Goal: Task Accomplishment & Management: Use online tool/utility

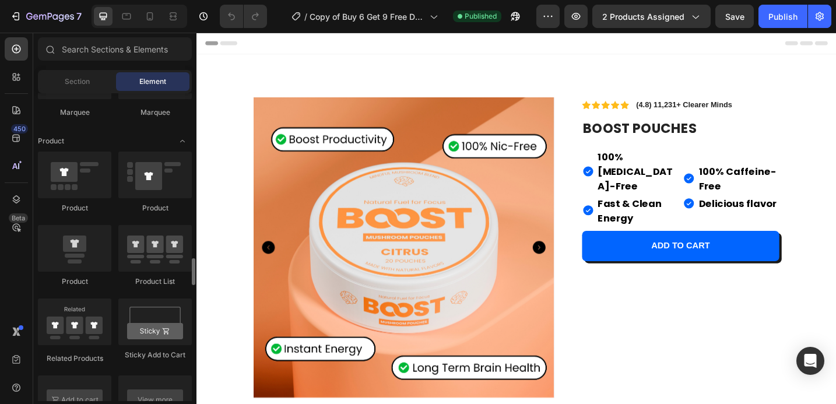
scroll to position [1486, 0]
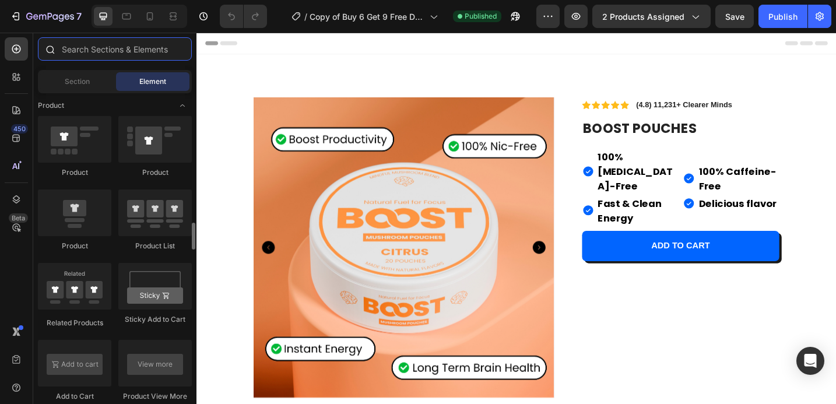
click at [130, 51] on input "text" at bounding box center [115, 48] width 154 height 23
click at [90, 86] on div "Section" at bounding box center [76, 81] width 73 height 19
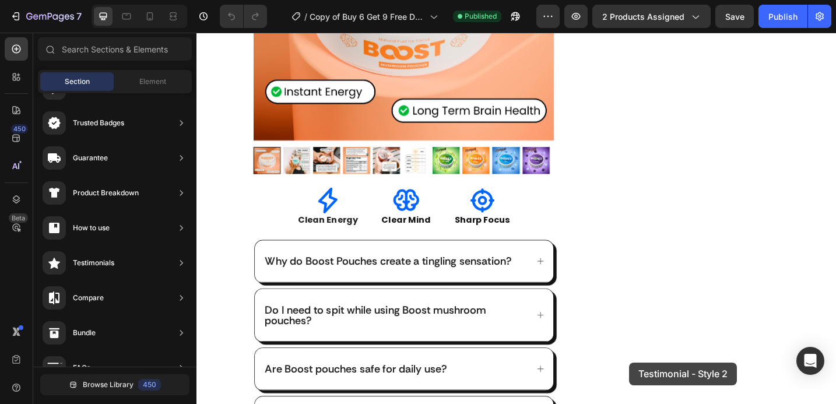
scroll to position [341, 0]
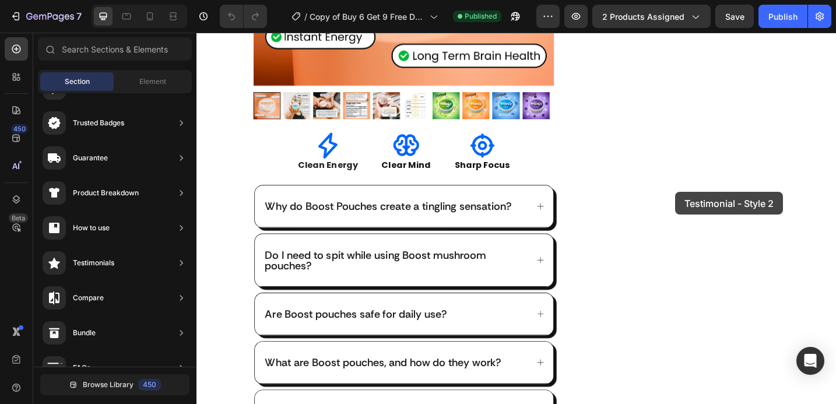
drag, startPoint x: 466, startPoint y: 241, endPoint x: 720, endPoint y: 207, distance: 255.8
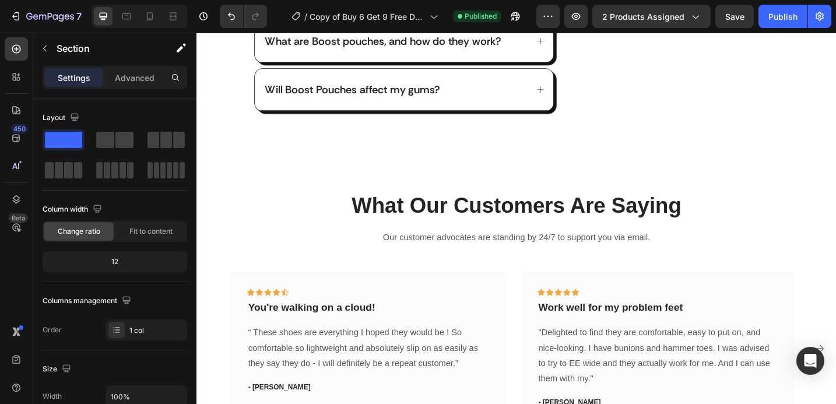
scroll to position [772, 0]
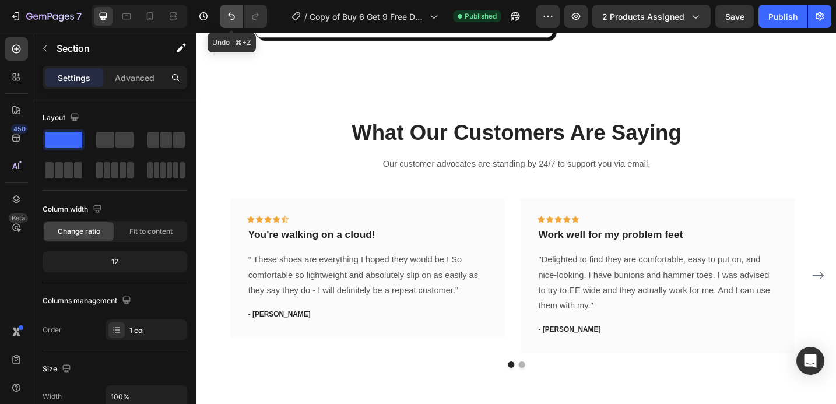
click at [233, 20] on icon "Undo/Redo" at bounding box center [232, 16] width 12 height 12
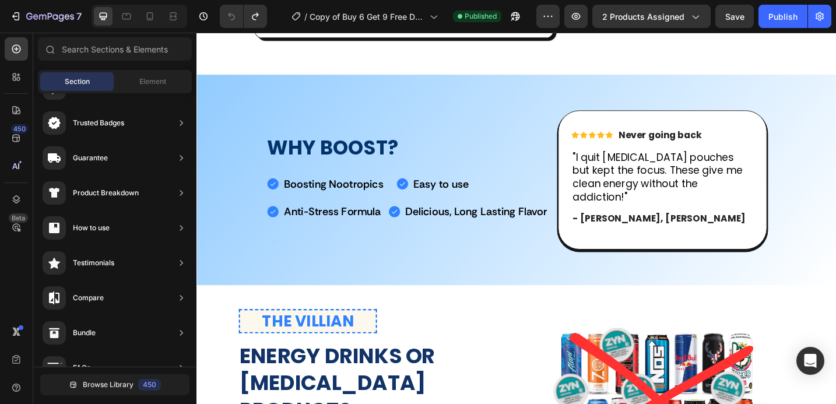
scroll to position [589, 0]
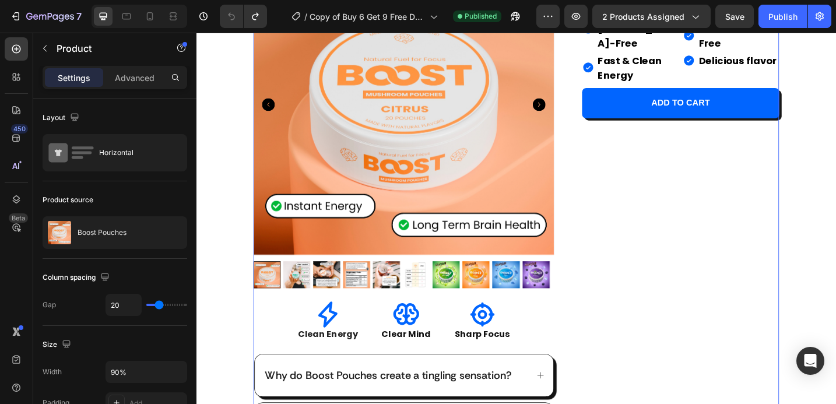
scroll to position [0, 0]
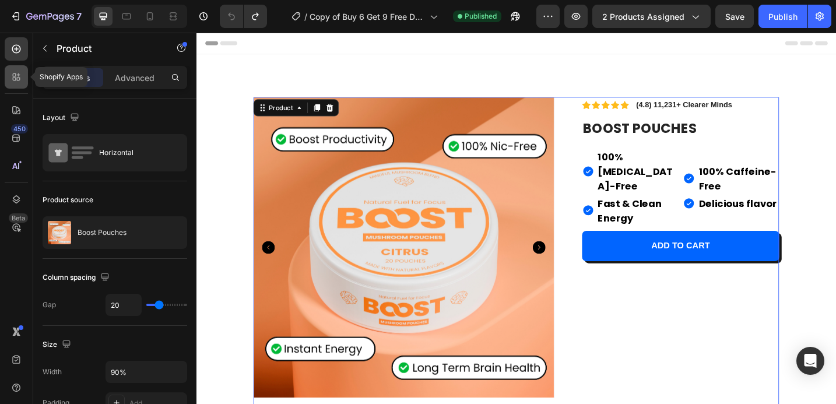
click at [7, 77] on div at bounding box center [16, 76] width 23 height 23
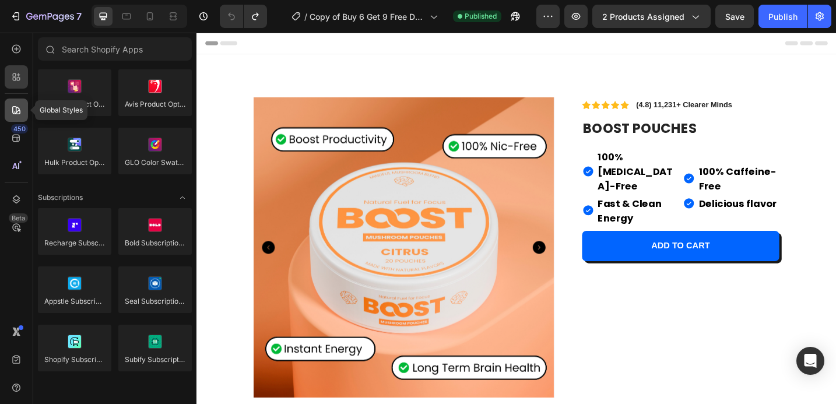
click at [16, 107] on icon at bounding box center [16, 110] width 8 height 8
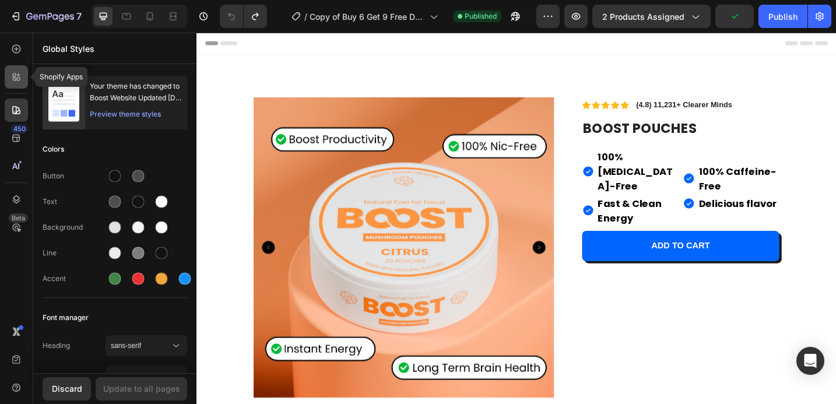
click at [15, 80] on icon at bounding box center [14, 78] width 3 height 3
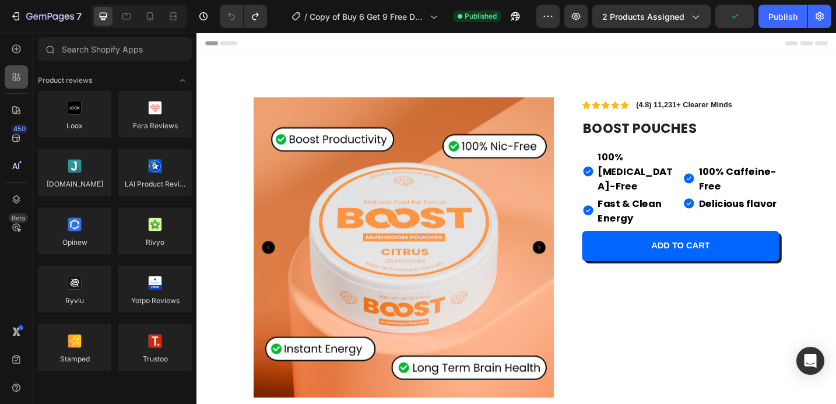
scroll to position [1486, 0]
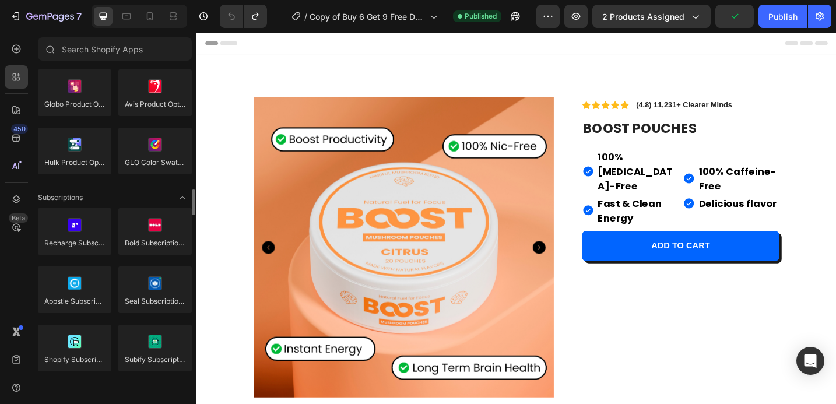
click at [20, 30] on div "7 Version history / Copy of Buy 6 Get 9 Free Draft Published Preview 2 products…" at bounding box center [418, 16] width 836 height 33
click at [19, 42] on div at bounding box center [16, 48] width 23 height 23
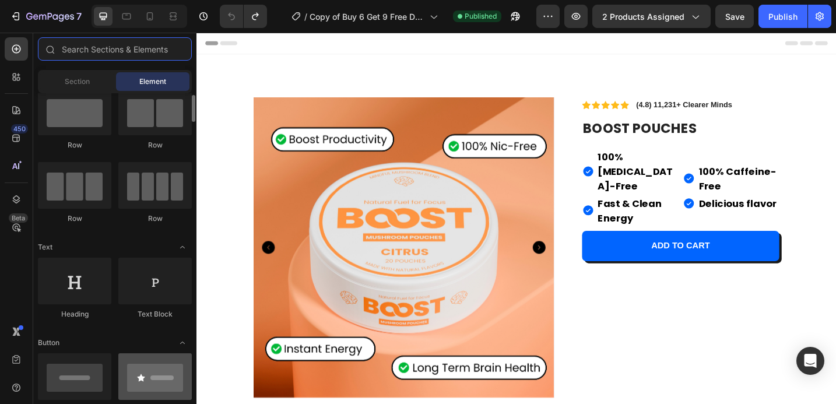
scroll to position [0, 0]
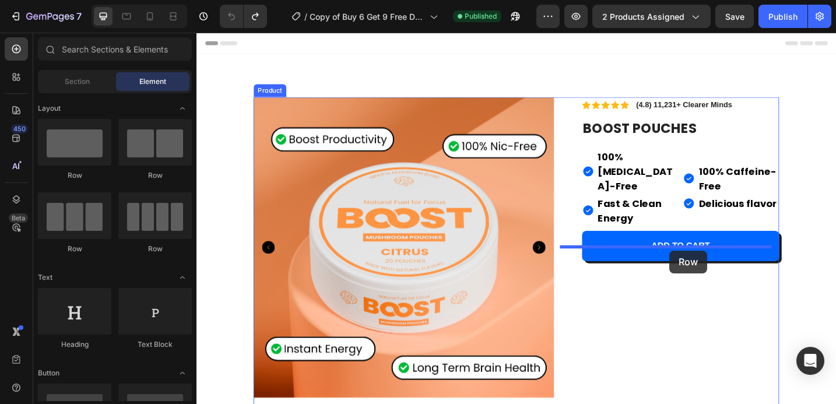
drag, startPoint x: 266, startPoint y: 185, endPoint x: 713, endPoint y: 271, distance: 455.7
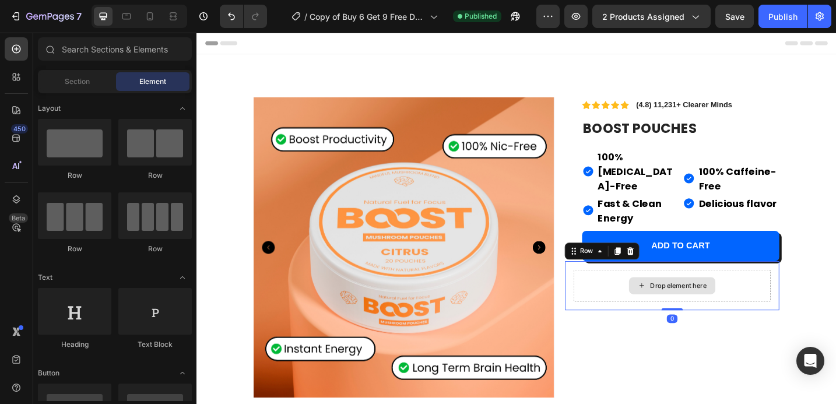
click at [702, 305] on div "Drop element here" at bounding box center [723, 309] width 62 height 9
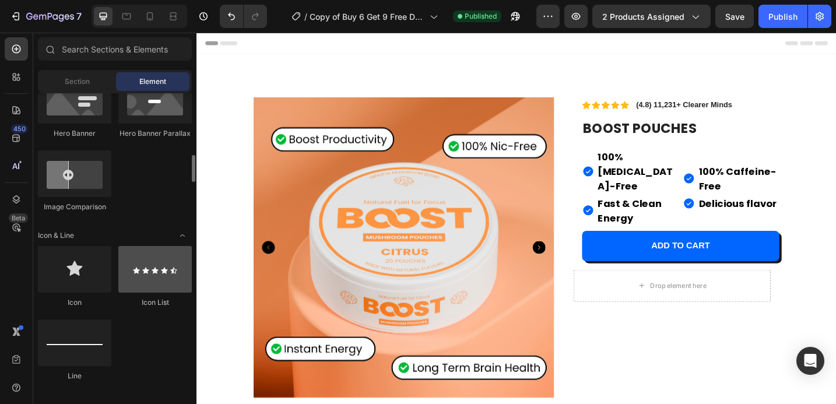
scroll to position [629, 0]
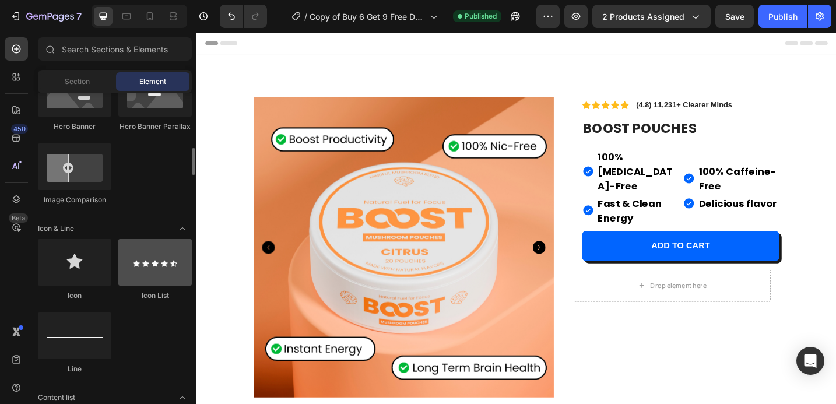
click at [142, 275] on div at bounding box center [154, 262] width 73 height 47
click at [158, 266] on div at bounding box center [154, 262] width 73 height 47
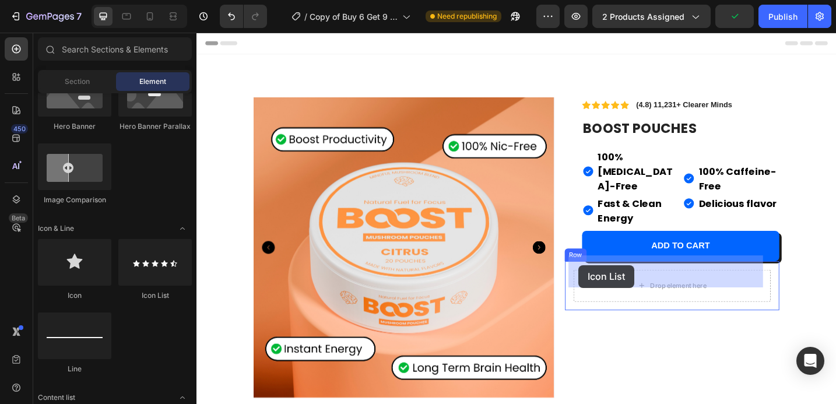
drag, startPoint x: 355, startPoint y: 298, endPoint x: 614, endPoint y: 287, distance: 259.0
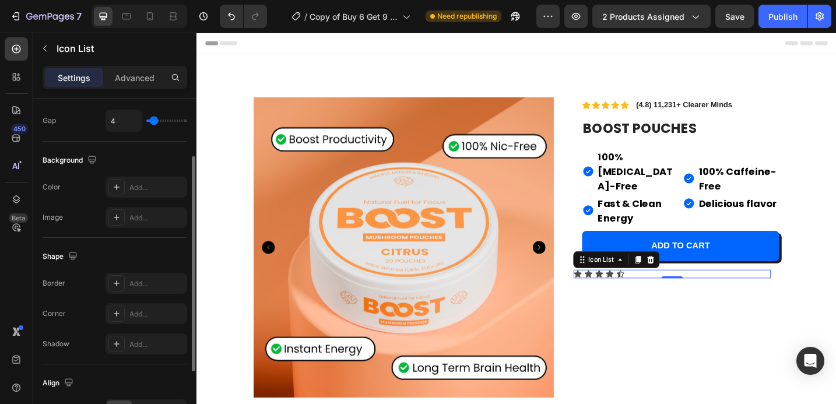
scroll to position [91, 0]
click at [126, 286] on div "Add..." at bounding box center [146, 282] width 82 height 21
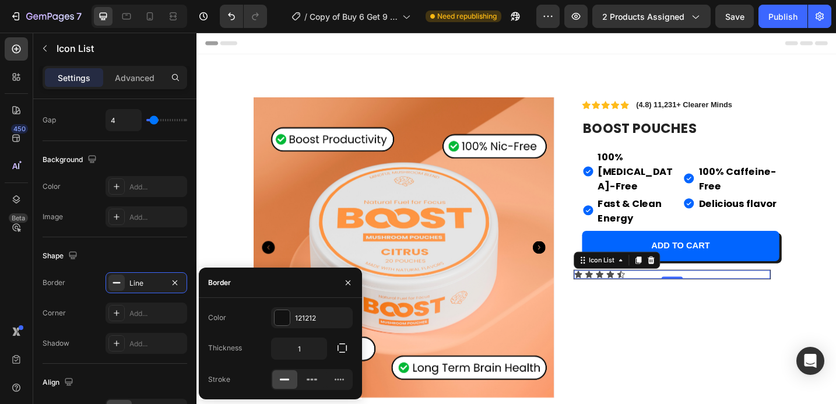
click at [280, 380] on icon at bounding box center [285, 380] width 12 height 12
click at [175, 252] on div "Shape" at bounding box center [115, 255] width 145 height 19
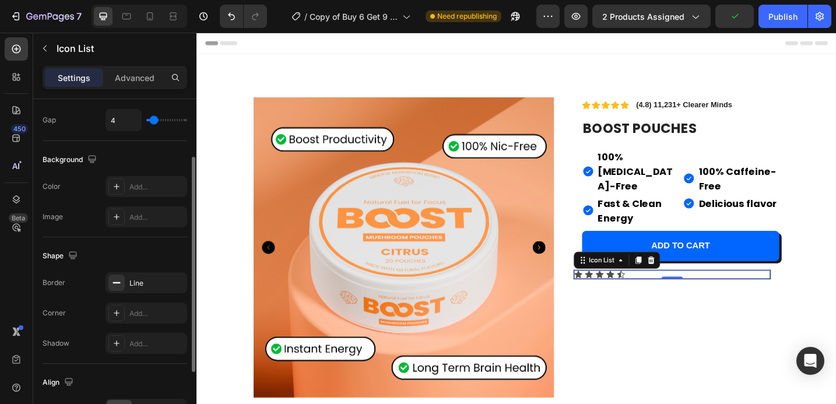
click at [175, 252] on div "Shape" at bounding box center [115, 255] width 145 height 19
click at [144, 251] on div "Shape" at bounding box center [115, 255] width 145 height 19
click at [132, 318] on div "Add..." at bounding box center [156, 313] width 55 height 10
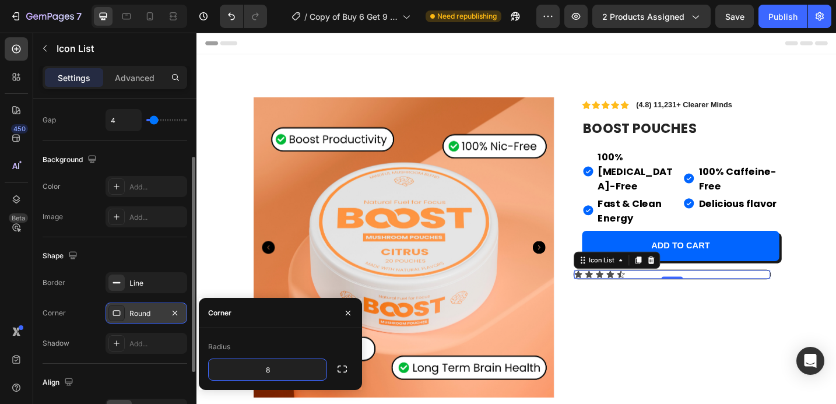
click at [179, 259] on div "Shape" at bounding box center [115, 255] width 145 height 19
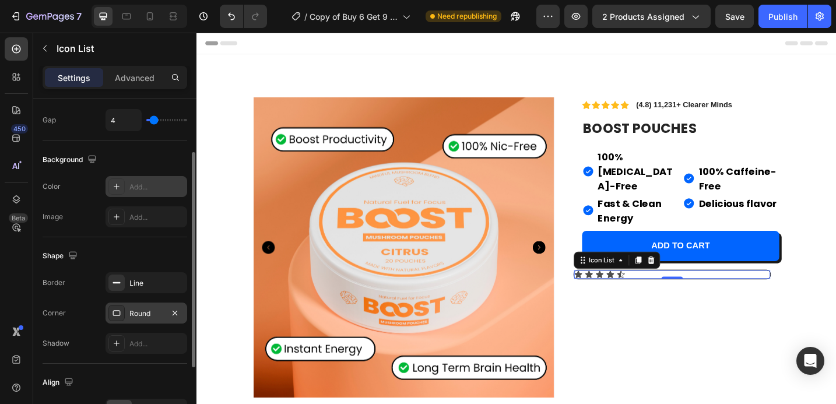
scroll to position [45, 0]
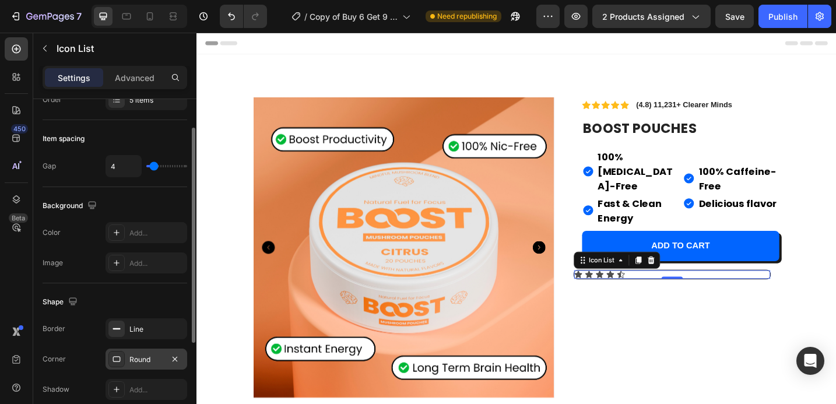
type input "5"
type input "7"
type input "8"
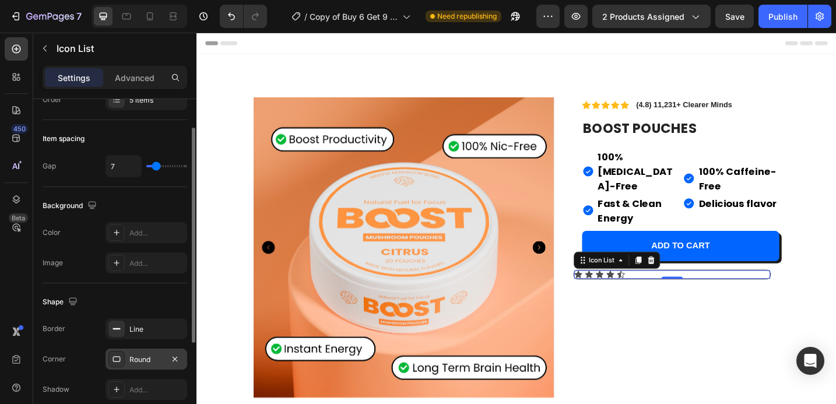
type input "8"
type input "9"
type input "11"
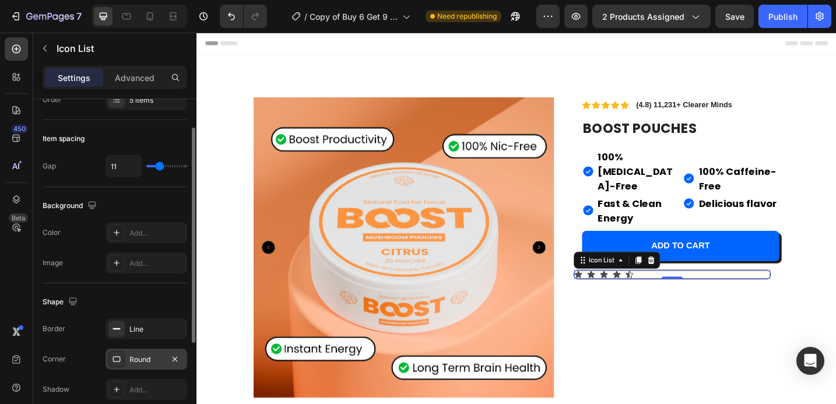
type input "12"
type input "13"
type input "14"
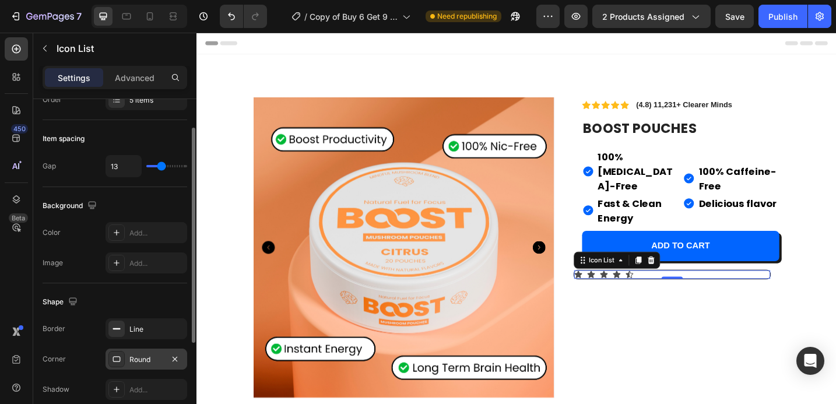
type input "14"
type input "15"
type input "16"
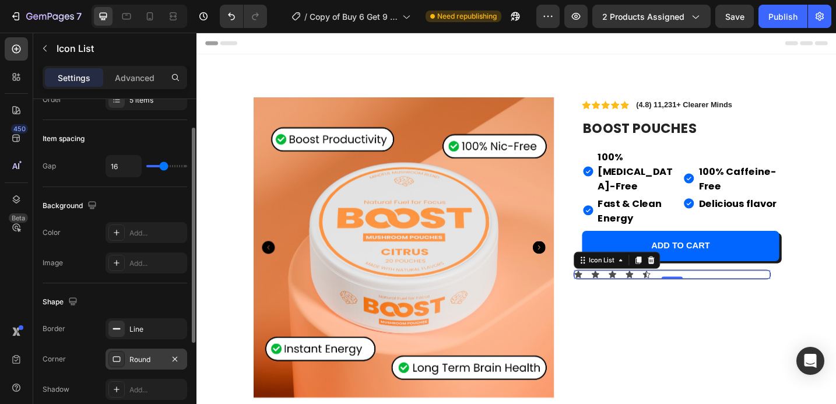
type input "15"
type input "14"
type input "13"
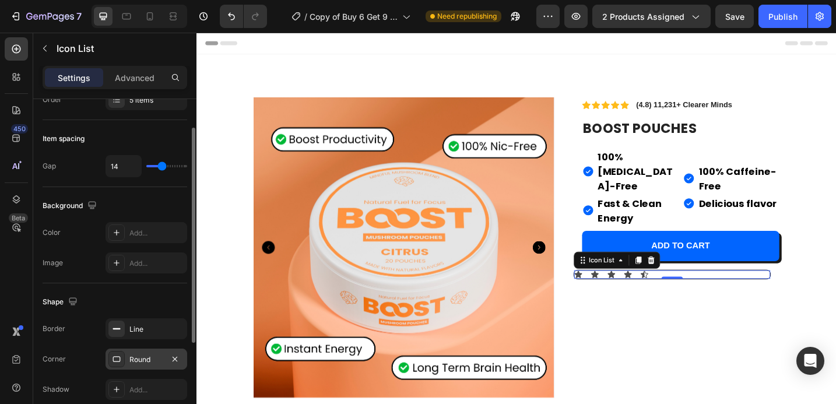
type input "13"
type input "12"
type input "11"
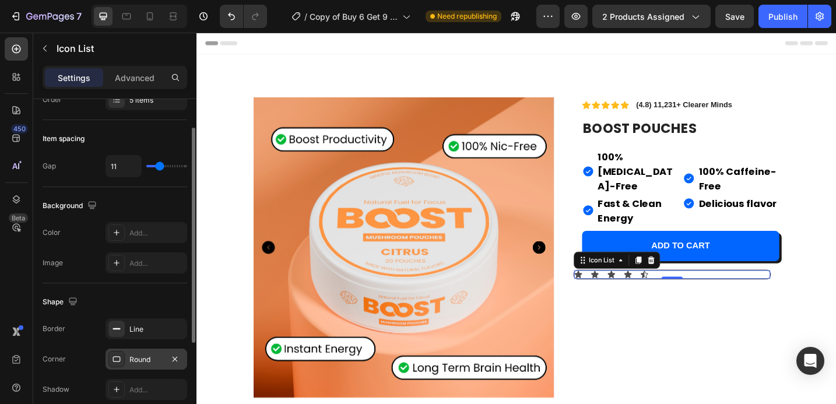
type input "10"
type input "9"
type input "8"
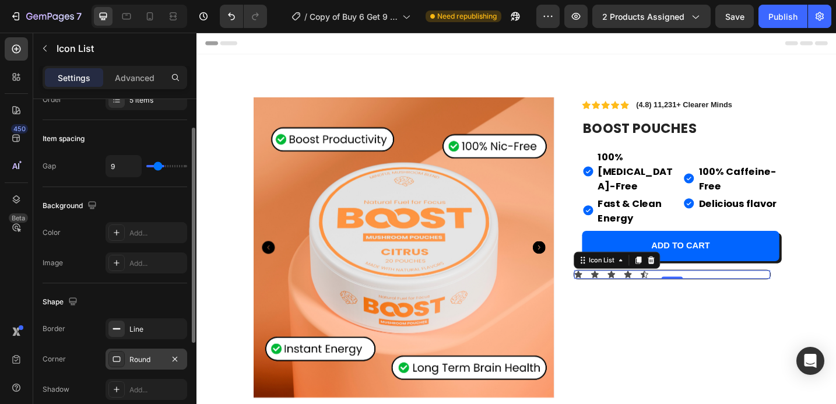
type input "8"
type input "7"
type input "6"
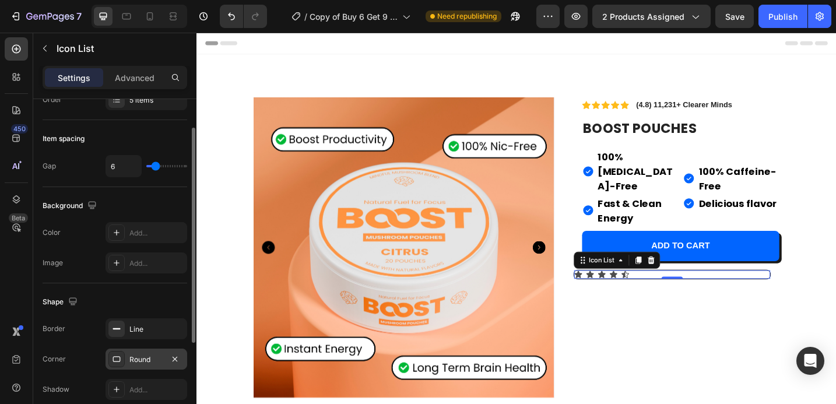
type input "5"
type input "4"
type input "3"
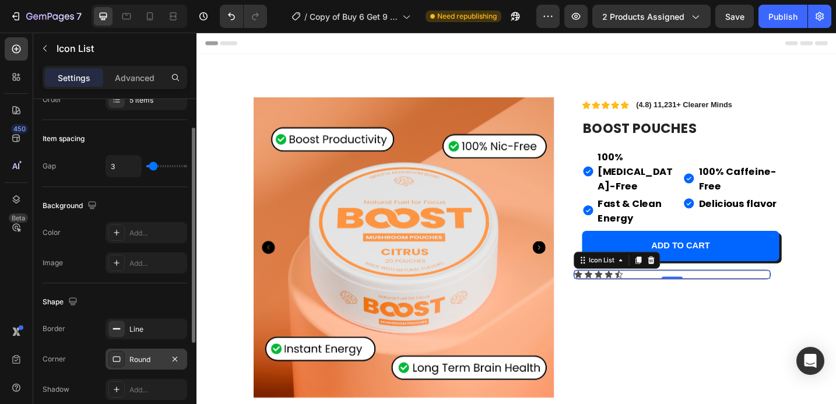
type input "3"
click at [153, 167] on input "range" at bounding box center [166, 166] width 41 height 2
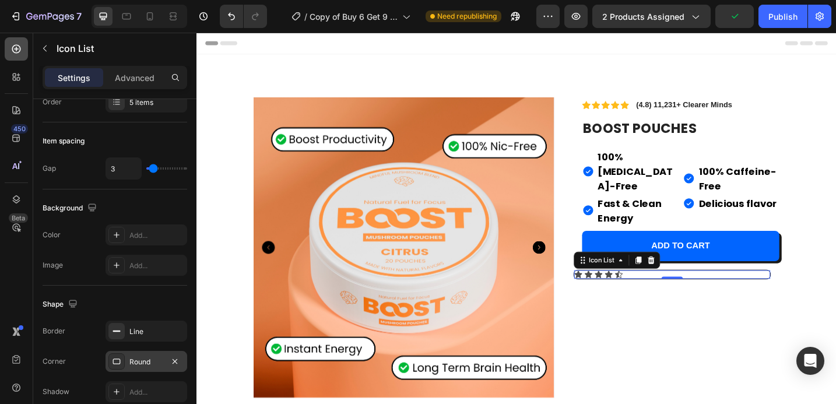
click at [20, 46] on icon at bounding box center [16, 49] width 12 height 12
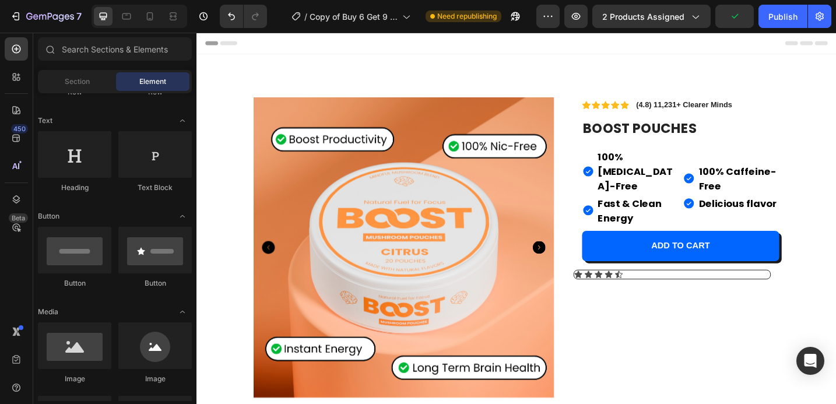
scroll to position [0, 0]
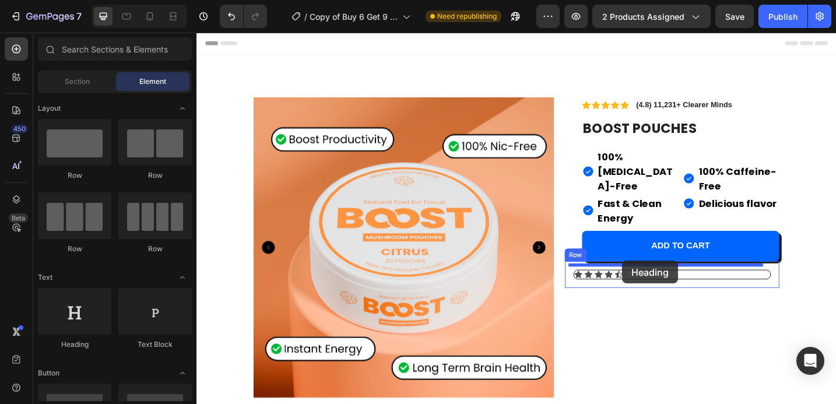
drag, startPoint x: 274, startPoint y: 349, endPoint x: 661, endPoint y: 282, distance: 392.7
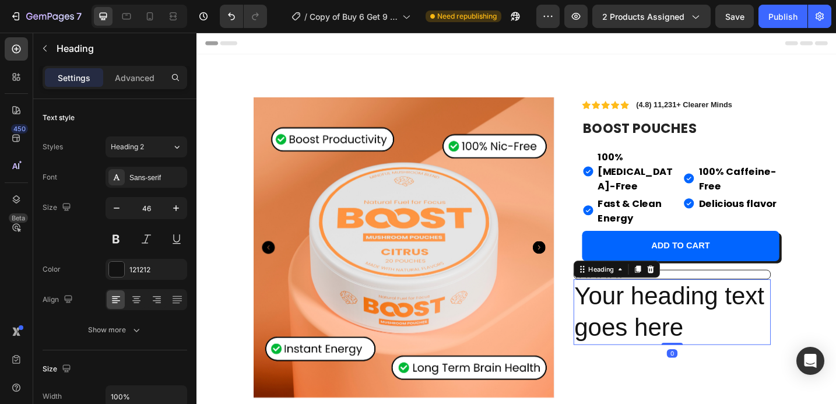
click at [699, 326] on h2 "Your heading text goes here" at bounding box center [716, 338] width 216 height 72
click at [785, 345] on p "Your heading text goes here" at bounding box center [716, 339] width 214 height 70
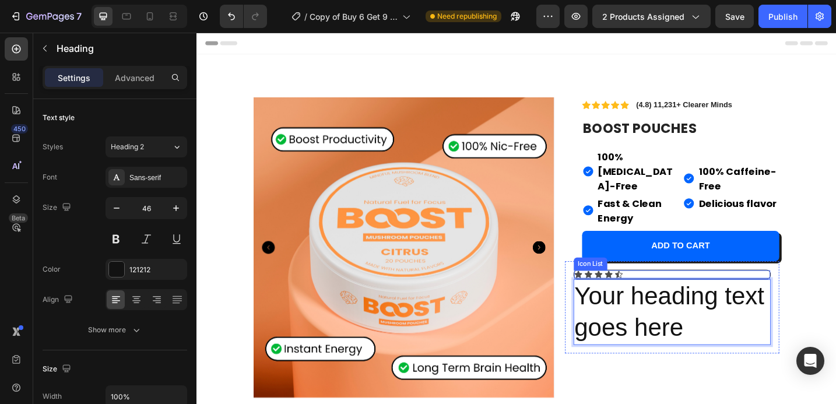
click at [771, 293] on div "Icon Icon Icon Icon Icon" at bounding box center [716, 297] width 215 height 9
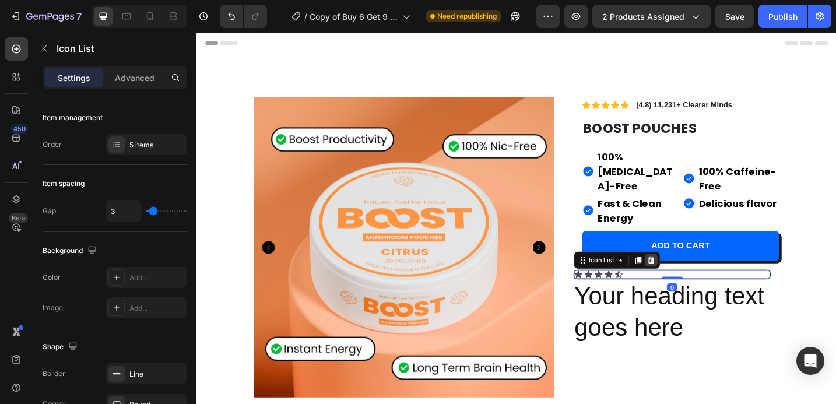
click at [689, 277] on icon at bounding box center [693, 281] width 8 height 8
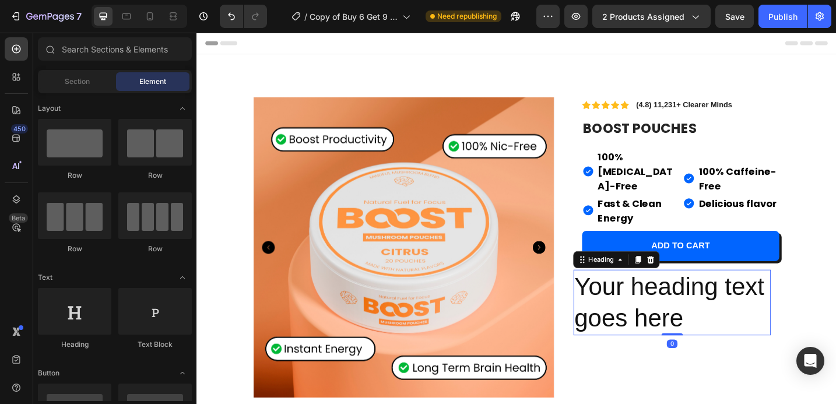
click at [690, 293] on p "Your heading text goes here" at bounding box center [716, 328] width 214 height 70
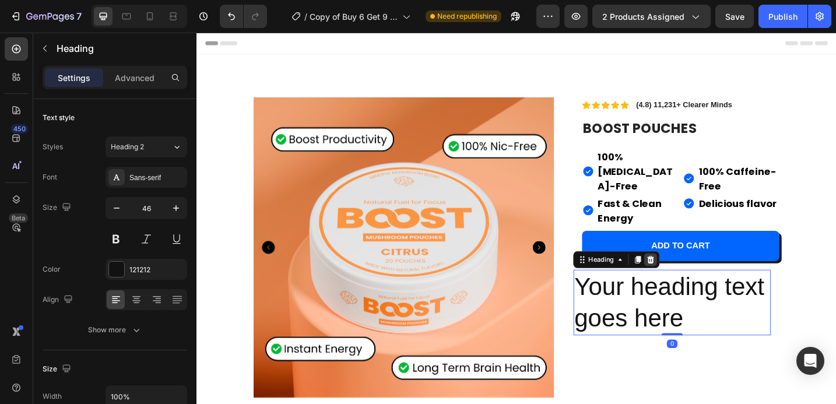
click at [689, 276] on icon at bounding box center [693, 280] width 8 height 8
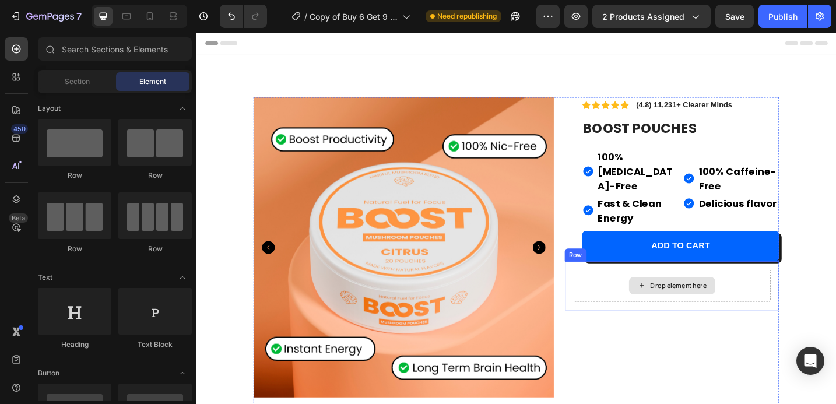
click at [711, 305] on div "Drop element here" at bounding box center [716, 309] width 216 height 35
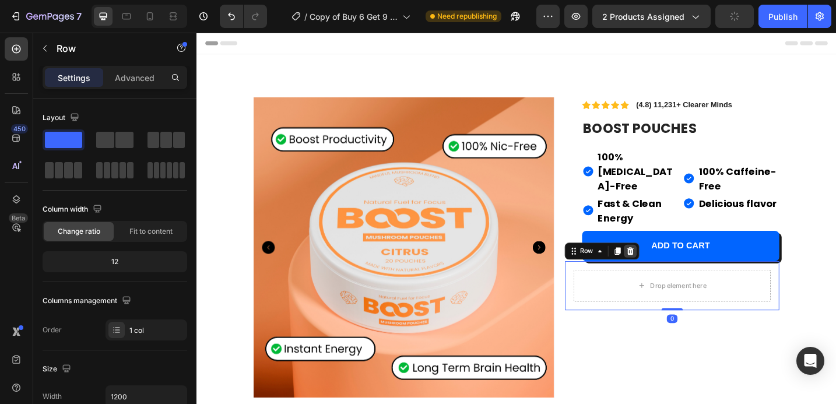
click at [666, 267] on icon at bounding box center [670, 271] width 9 height 9
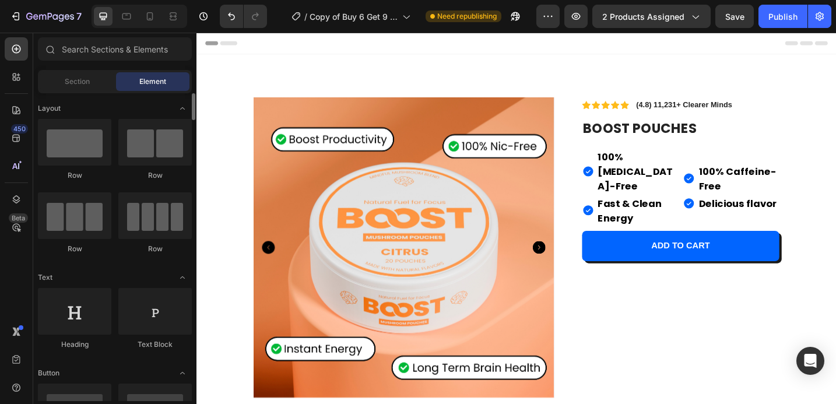
click at [162, 79] on span "Element" at bounding box center [152, 81] width 27 height 10
click at [84, 83] on span "Section" at bounding box center [77, 81] width 25 height 10
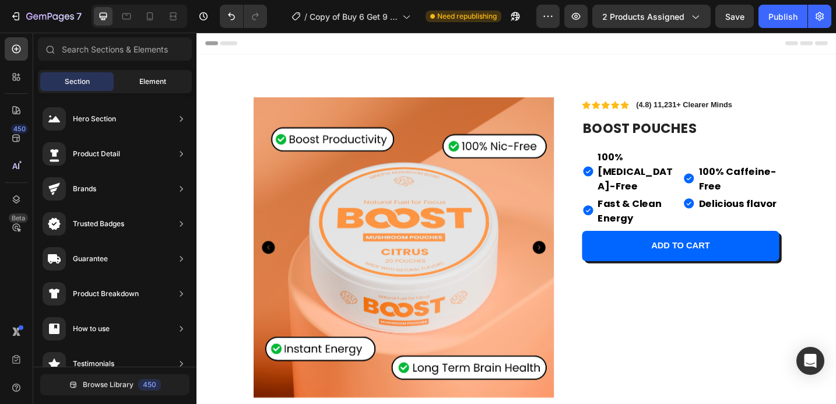
click at [145, 89] on div "Element" at bounding box center [152, 81] width 73 height 19
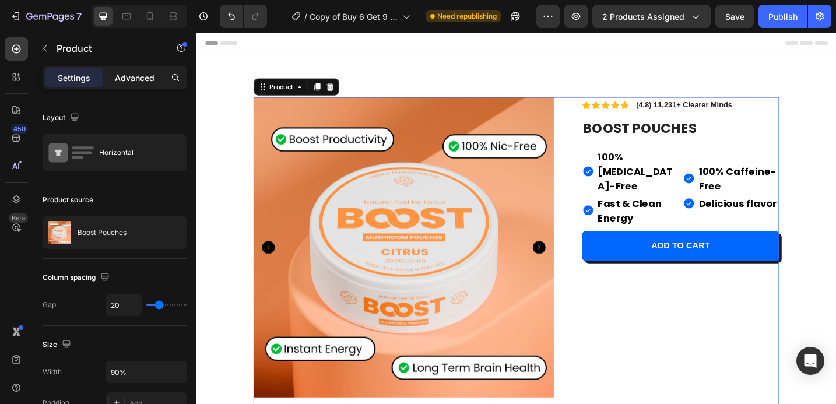
click at [145, 73] on p "Advanced" at bounding box center [135, 78] width 40 height 12
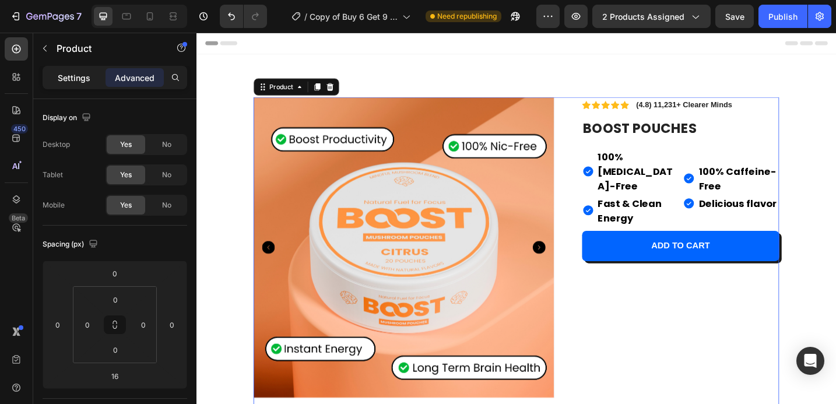
drag, startPoint x: 501, startPoint y: 224, endPoint x: 83, endPoint y: 78, distance: 443.2
click at [83, 78] on p "Settings" at bounding box center [74, 78] width 33 height 12
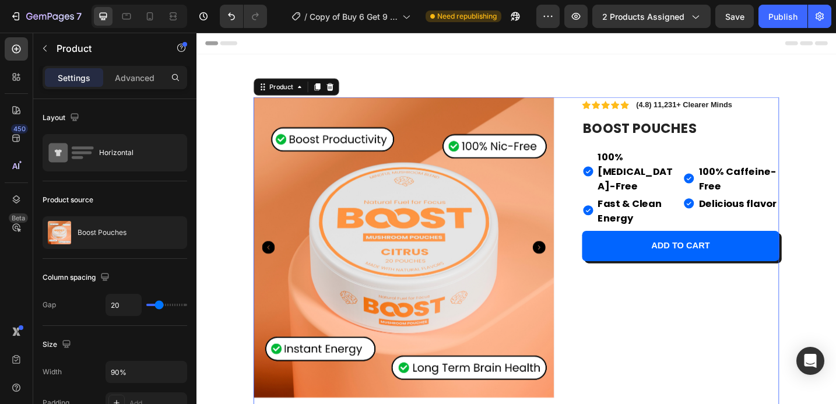
click at [18, 66] on div at bounding box center [16, 76] width 23 height 23
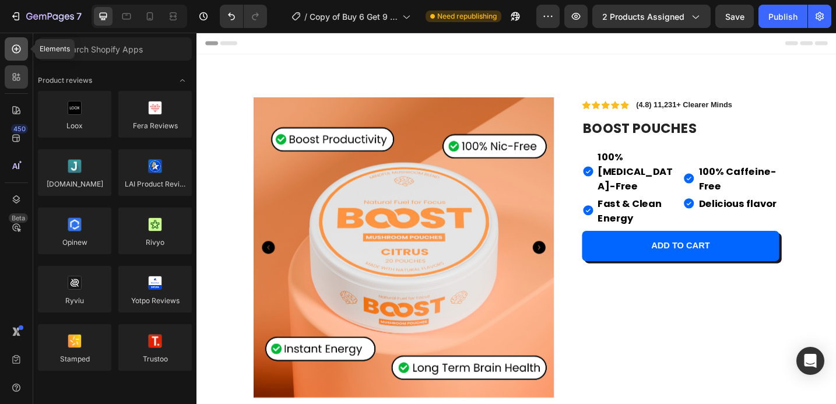
click at [18, 49] on icon at bounding box center [16, 49] width 5 height 5
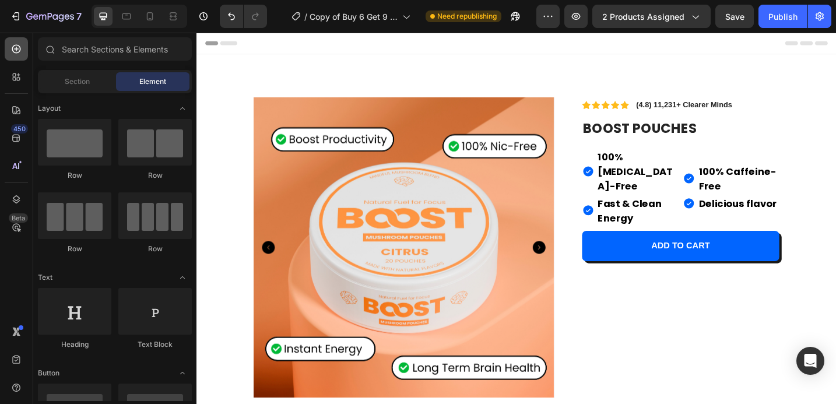
click at [18, 49] on icon at bounding box center [16, 49] width 9 height 9
click at [96, 80] on div "Section" at bounding box center [76, 81] width 73 height 19
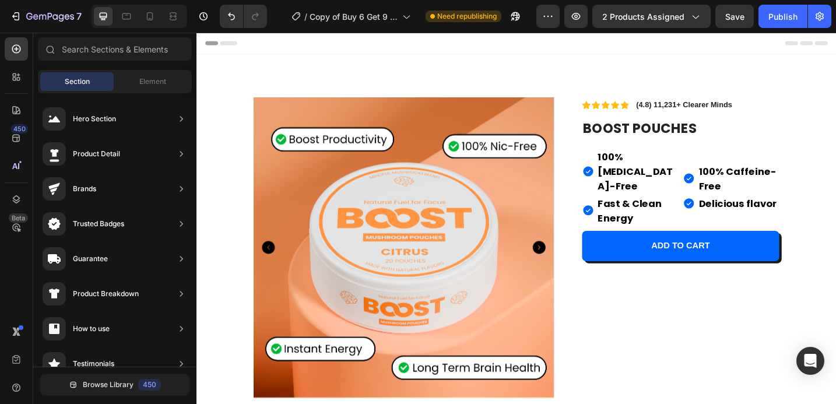
click at [96, 80] on div "Section" at bounding box center [76, 81] width 73 height 19
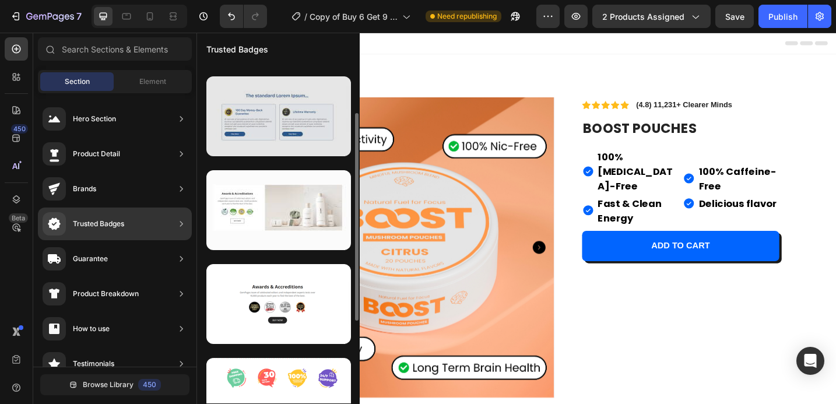
scroll to position [86, 0]
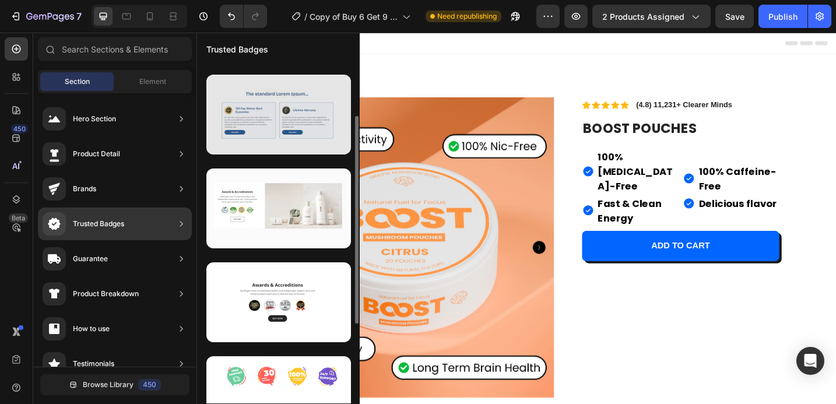
click at [277, 228] on div at bounding box center [278, 208] width 145 height 80
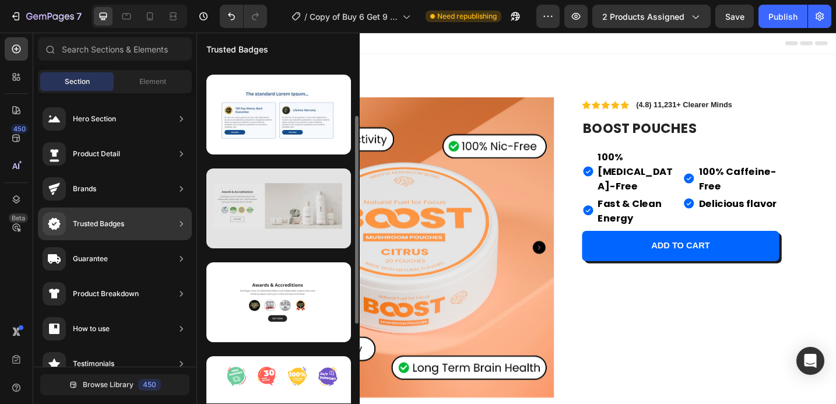
click at [264, 208] on div at bounding box center [278, 208] width 145 height 80
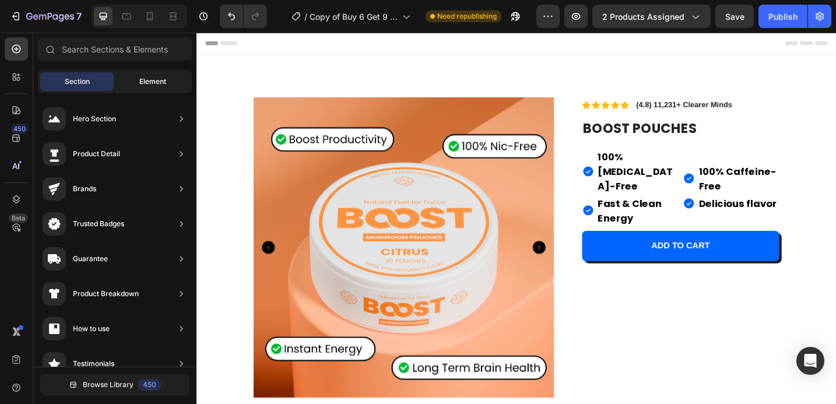
click at [170, 83] on div "Element" at bounding box center [152, 81] width 73 height 19
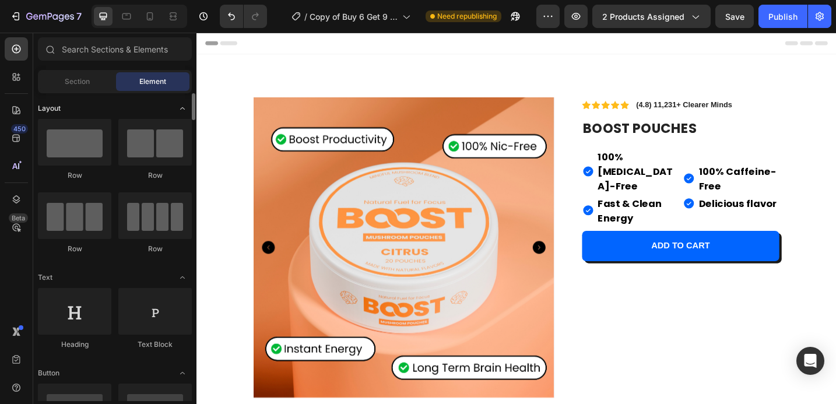
click at [182, 114] on span "Toggle open" at bounding box center [182, 108] width 19 height 19
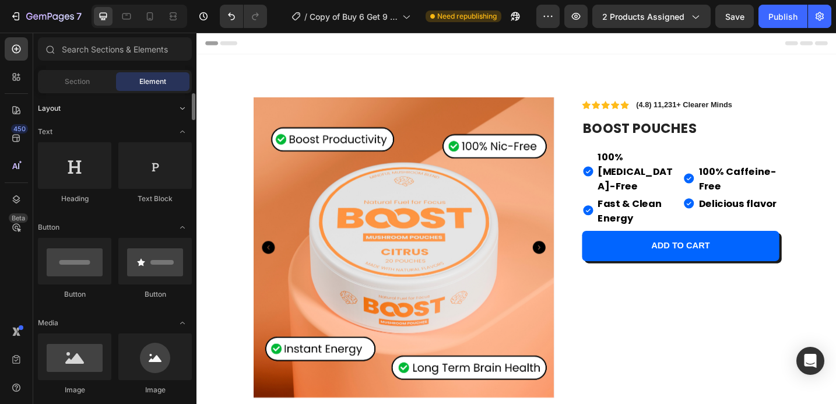
click at [182, 110] on icon "Toggle open" at bounding box center [182, 108] width 9 height 9
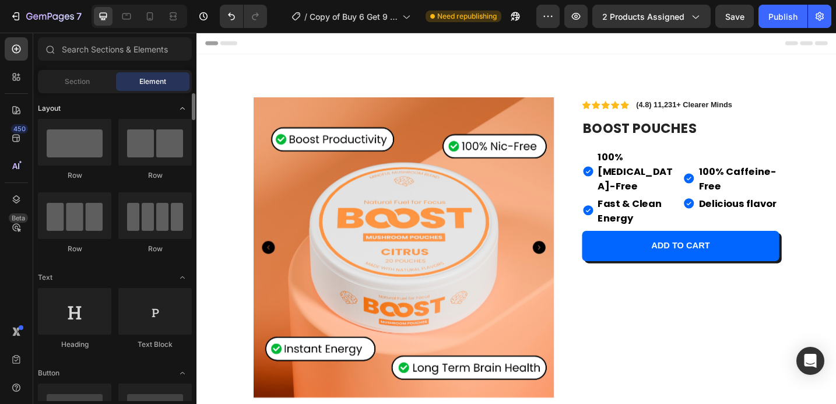
click at [182, 110] on icon "Toggle open" at bounding box center [182, 108] width 9 height 9
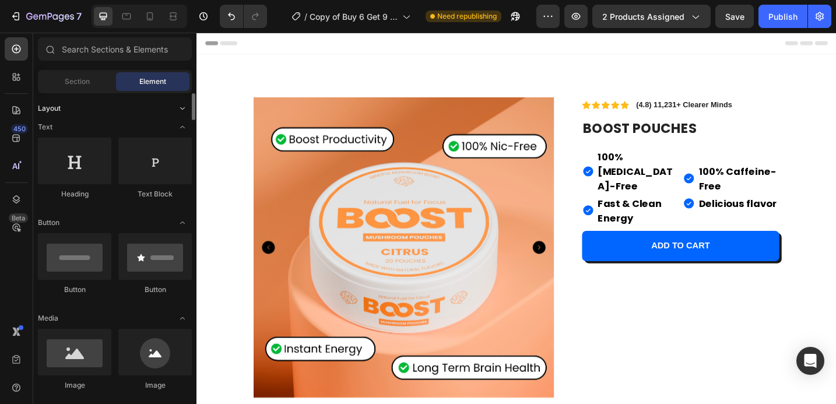
click at [182, 110] on icon "Toggle open" at bounding box center [182, 108] width 9 height 9
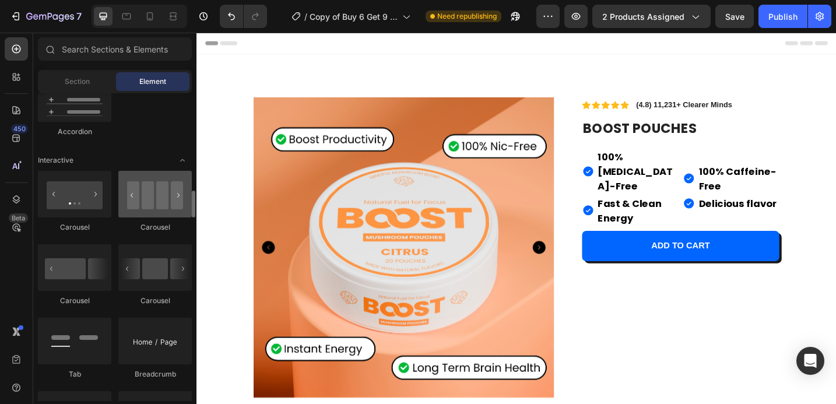
scroll to position [1113, 0]
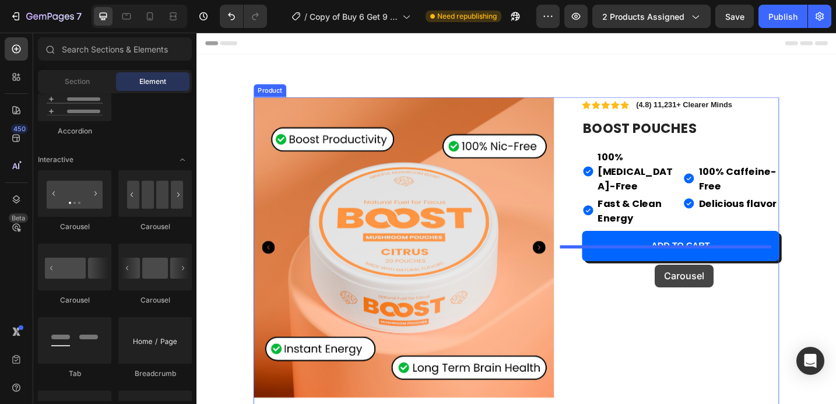
drag, startPoint x: 281, startPoint y: 232, endPoint x: 697, endPoint y: 286, distance: 419.6
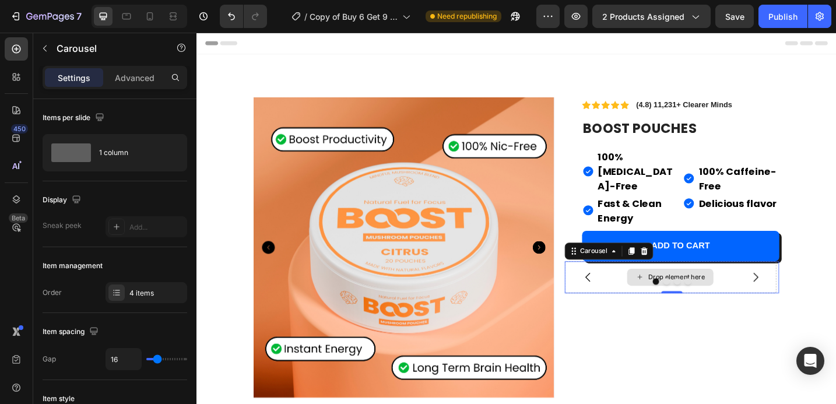
click at [715, 295] on div "Drop element here" at bounding box center [721, 299] width 62 height 9
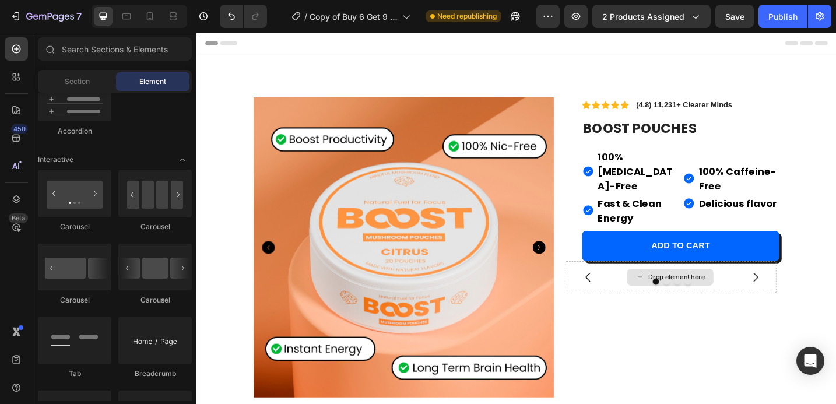
click at [715, 295] on div "Drop element here" at bounding box center [721, 299] width 62 height 9
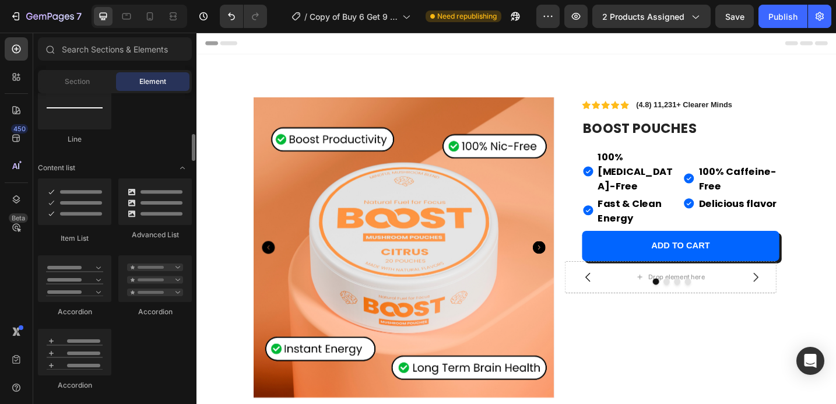
scroll to position [828, 0]
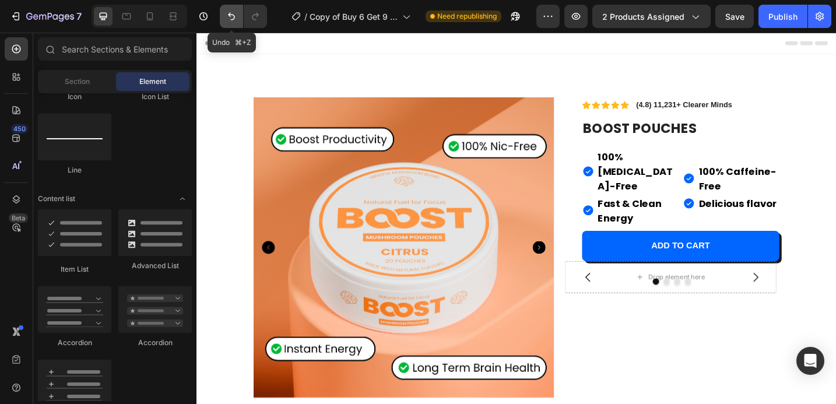
click at [228, 14] on icon "Undo/Redo" at bounding box center [231, 17] width 7 height 8
click at [228, 19] on icon "Undo/Redo" at bounding box center [232, 16] width 12 height 12
click at [229, 19] on icon "Undo/Redo" at bounding box center [232, 16] width 12 height 12
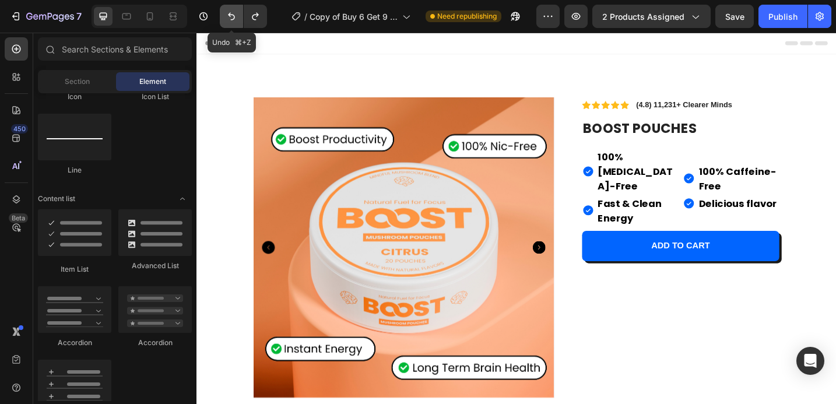
click at [229, 19] on icon "Undo/Redo" at bounding box center [232, 16] width 12 height 12
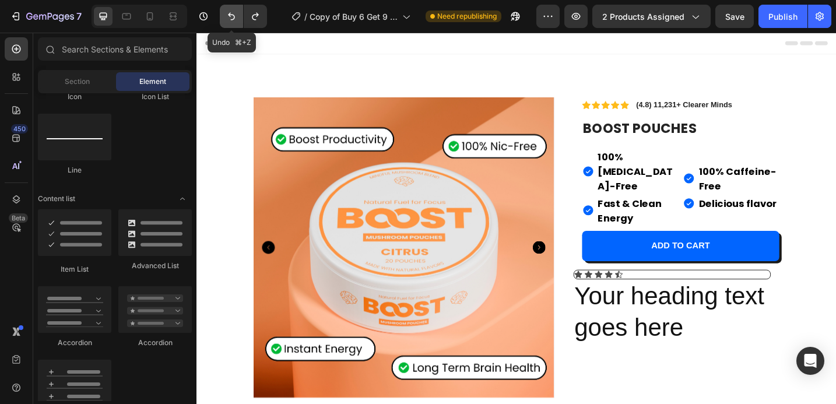
click at [229, 19] on icon "Undo/Redo" at bounding box center [232, 16] width 12 height 12
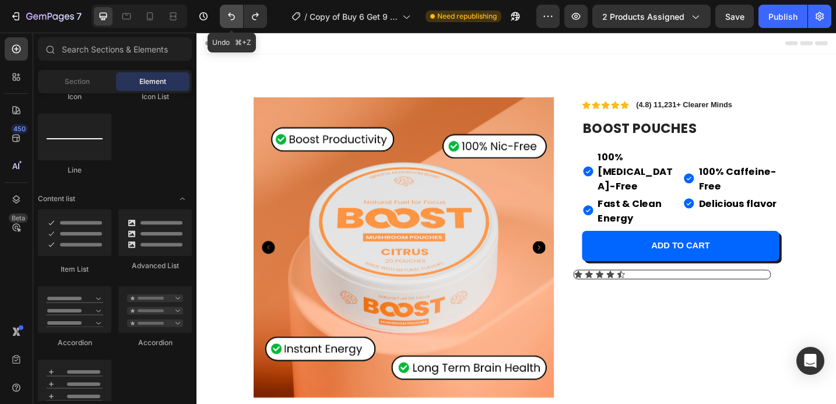
click at [229, 19] on icon "Undo/Redo" at bounding box center [232, 16] width 12 height 12
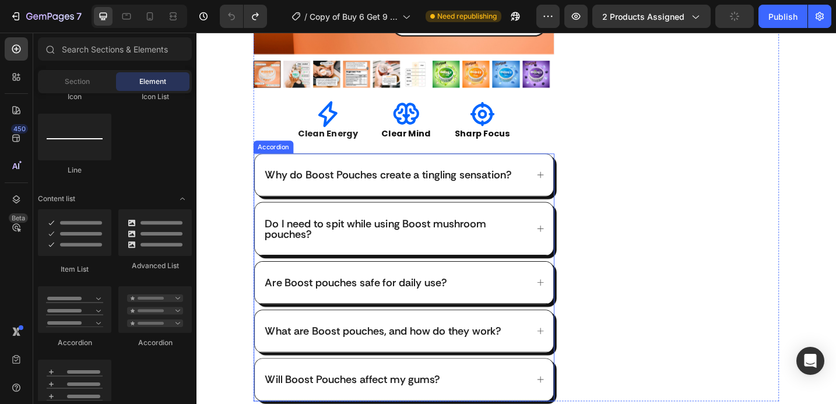
scroll to position [442, 0]
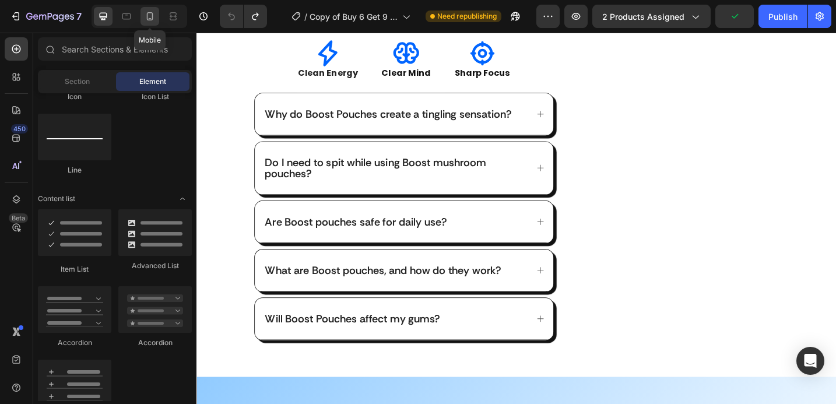
click at [144, 15] on icon at bounding box center [150, 16] width 12 height 12
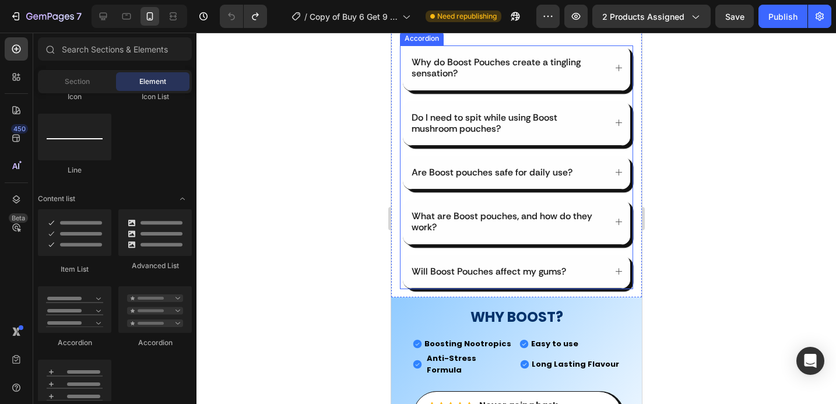
scroll to position [524, 0]
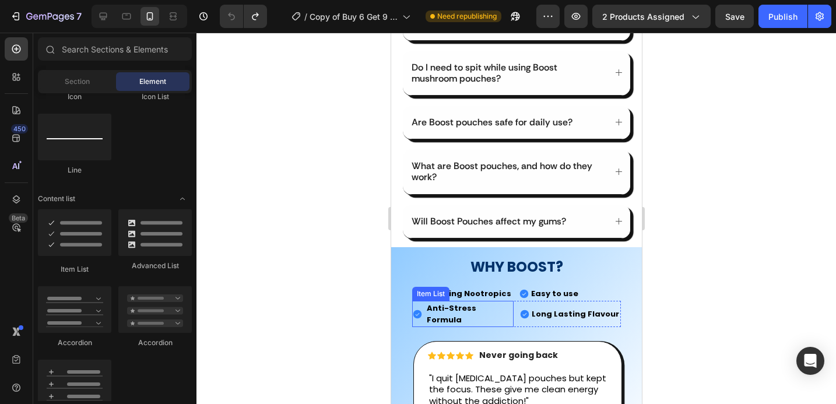
click at [459, 302] on strong "Anti-Stress Formula" at bounding box center [451, 313] width 50 height 23
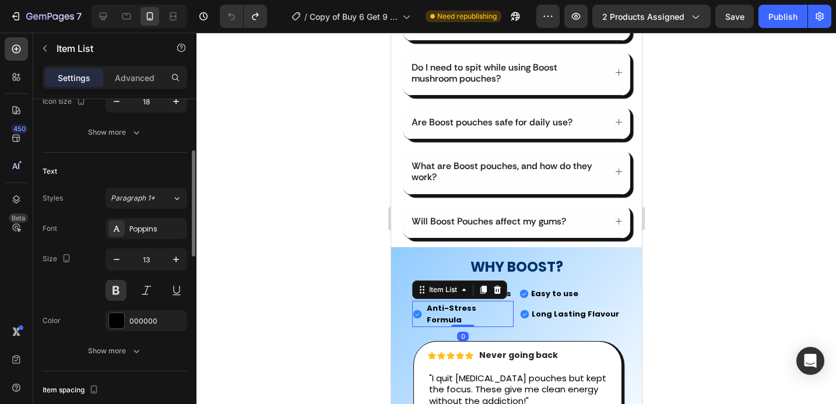
scroll to position [202, 0]
click at [112, 287] on button at bounding box center [115, 289] width 21 height 21
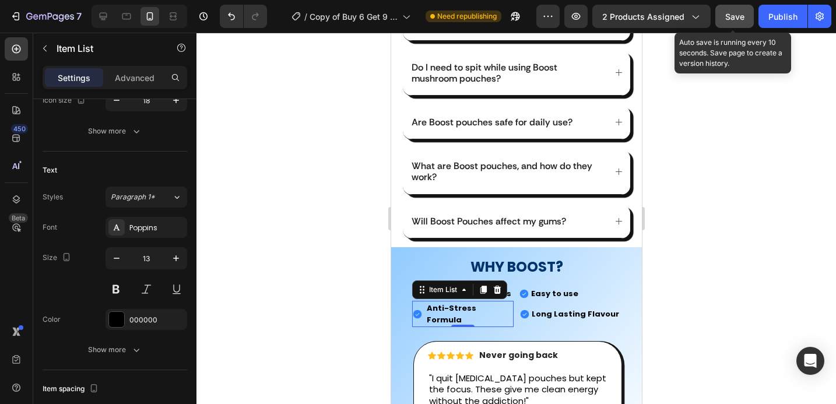
click at [744, 19] on button "Save" at bounding box center [734, 16] width 38 height 23
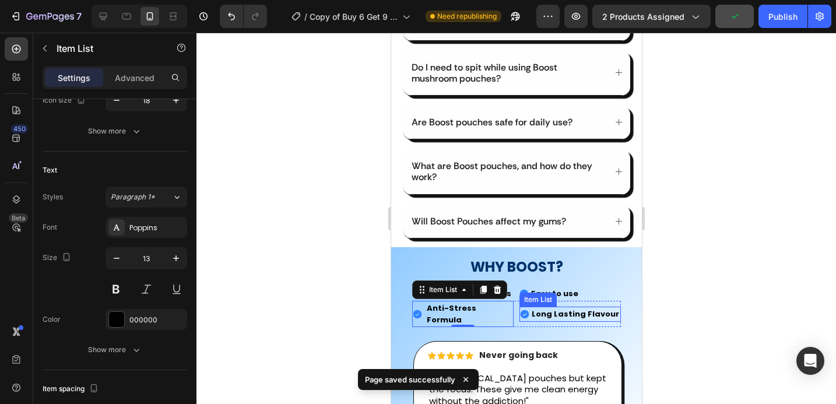
click at [559, 308] on strong "Long Lasting Flavour" at bounding box center [574, 313] width 87 height 11
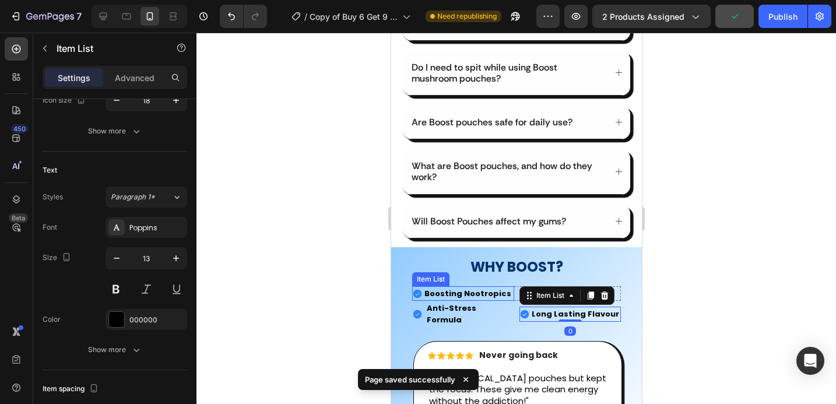
click at [451, 288] on strong "Boosting Nootropics" at bounding box center [467, 293] width 87 height 11
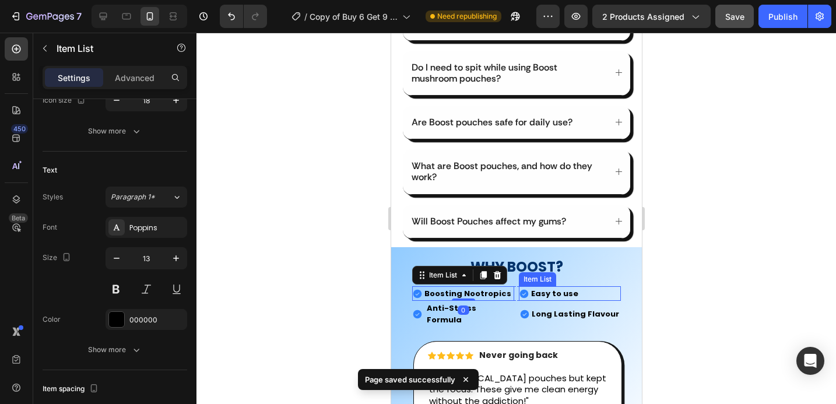
click at [563, 288] on strong "Easy to use" at bounding box center [553, 293] width 47 height 11
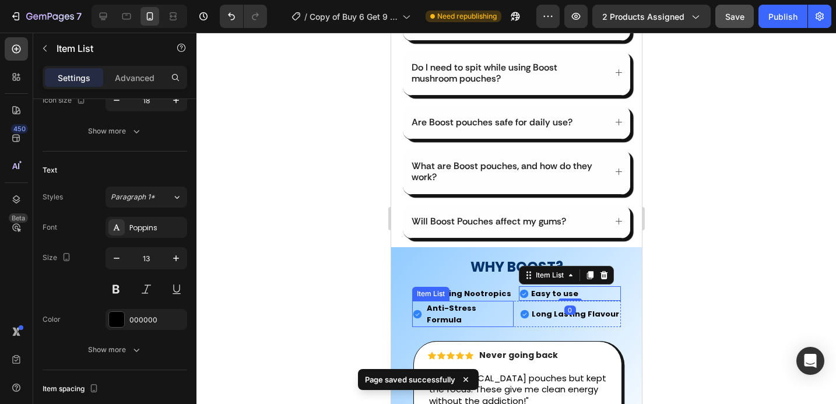
click at [443, 302] on strong "Anti-Stress Formula" at bounding box center [451, 313] width 50 height 23
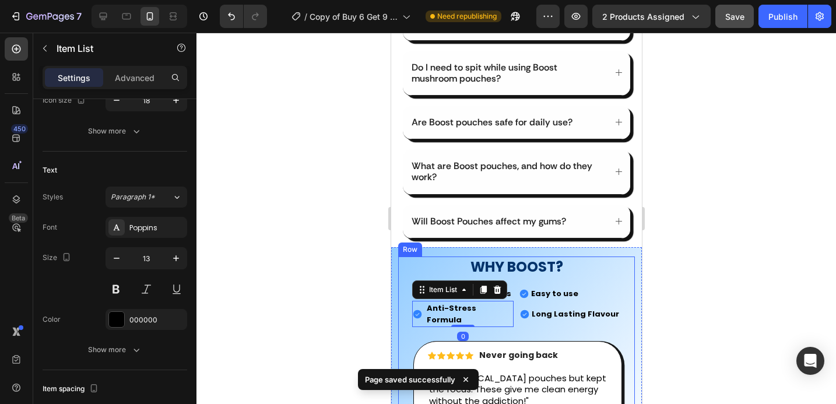
click at [339, 248] on div at bounding box center [515, 218] width 639 height 371
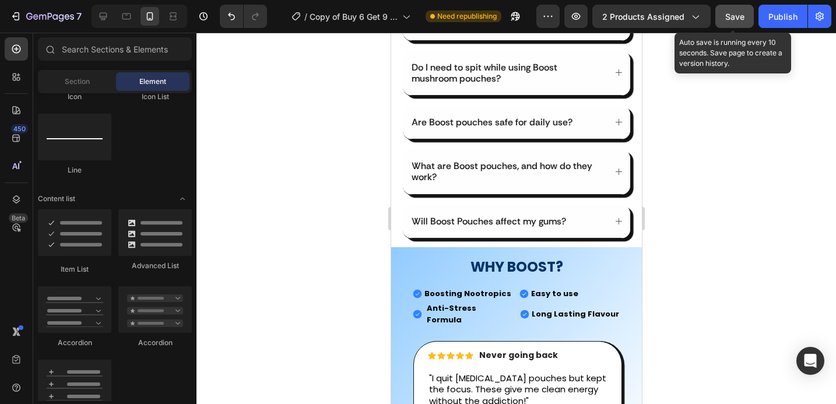
click at [737, 20] on span "Save" at bounding box center [734, 17] width 19 height 10
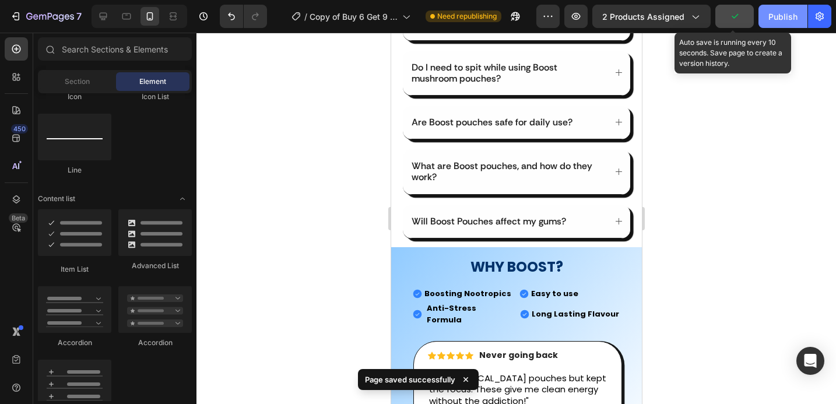
click at [785, 16] on div "Publish" at bounding box center [782, 16] width 29 height 12
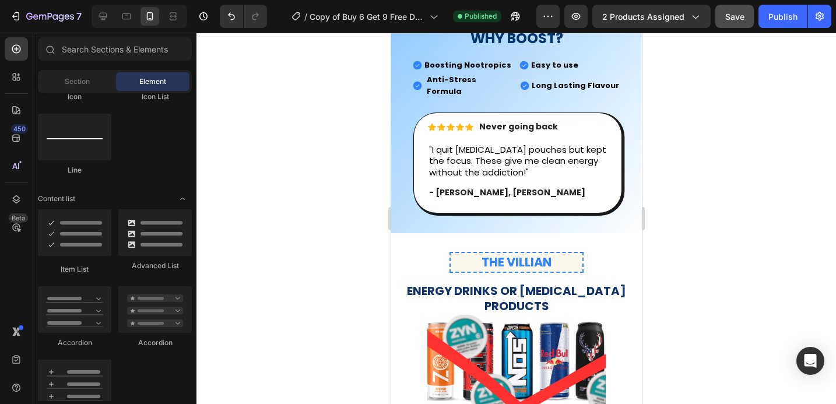
scroll to position [713, 0]
